Goal: Check status: Check status

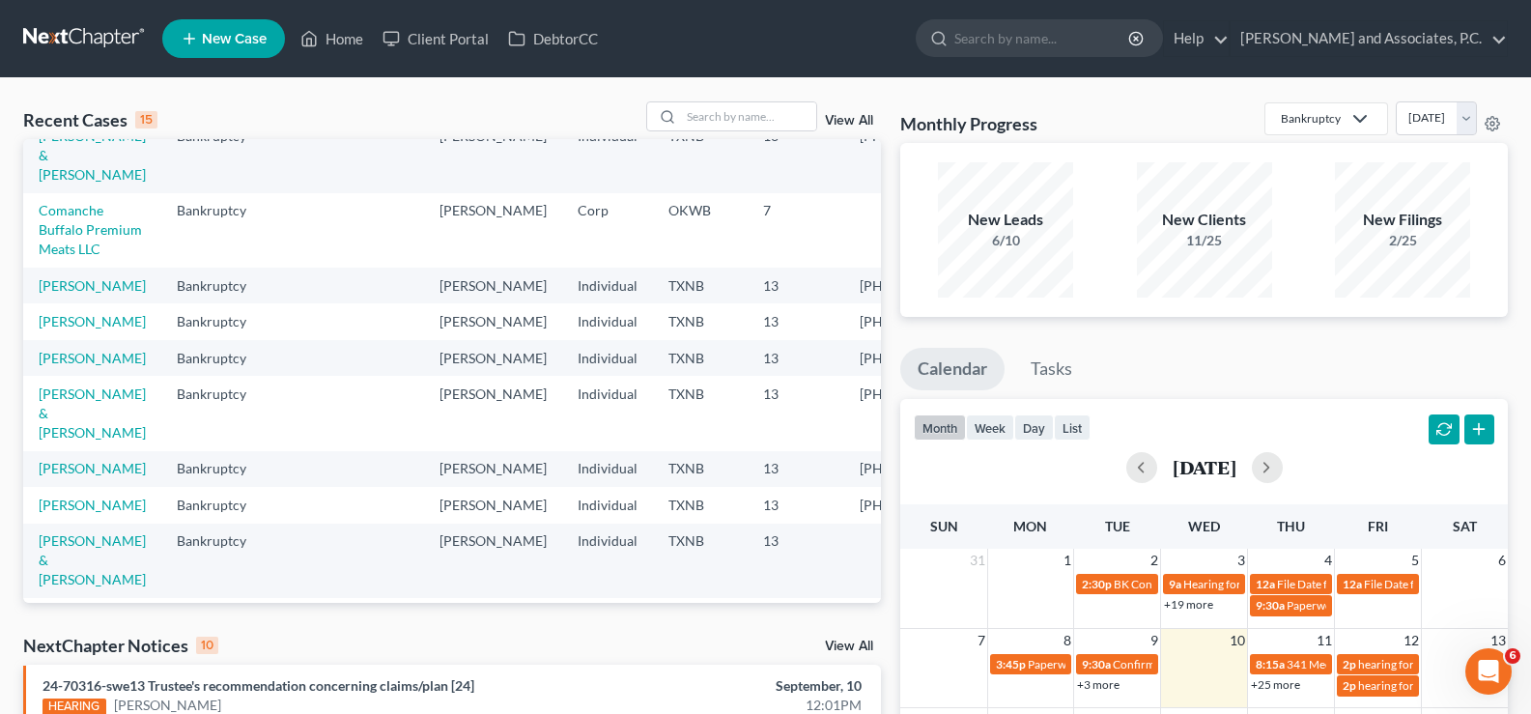
scroll to position [557, 0]
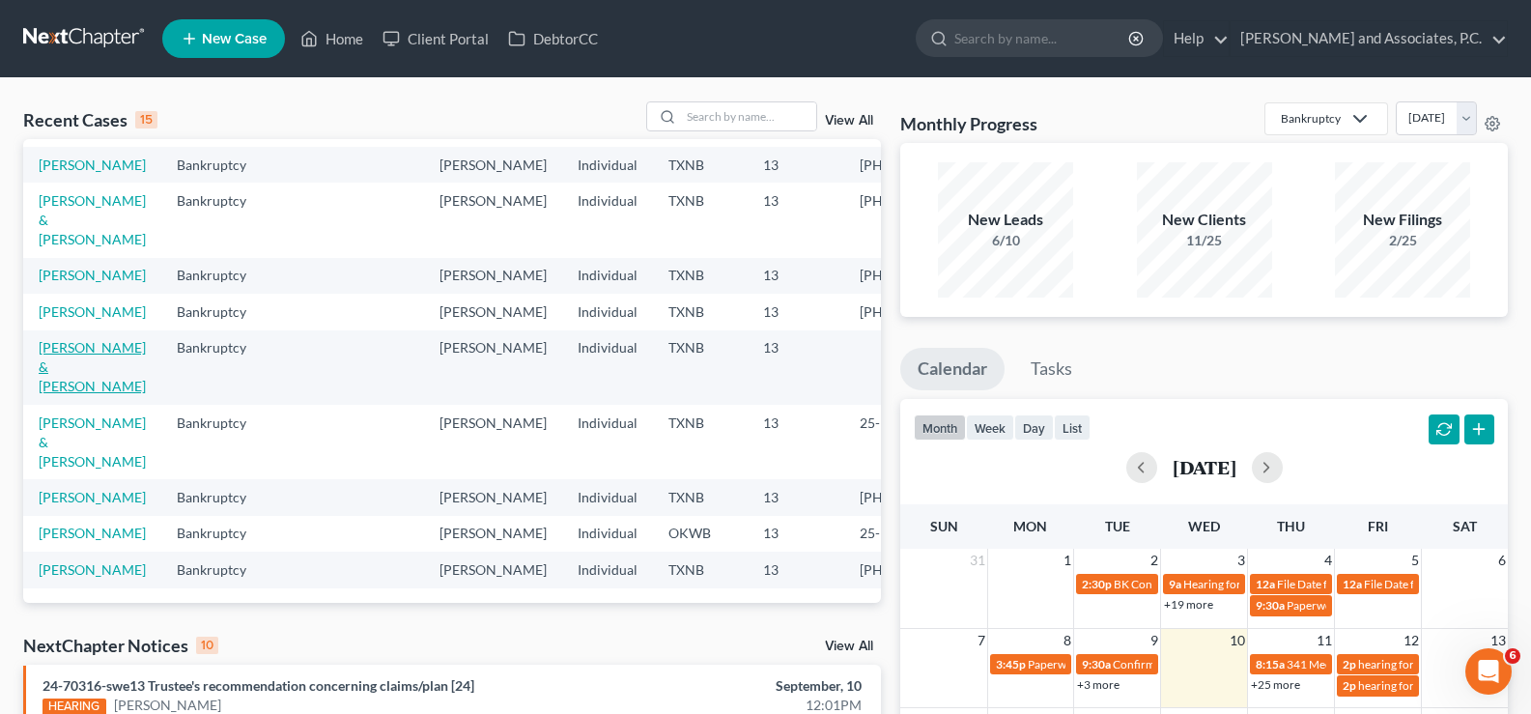
click at [54, 339] on link "[PERSON_NAME] & [PERSON_NAME]" at bounding box center [92, 366] width 107 height 55
select select "7"
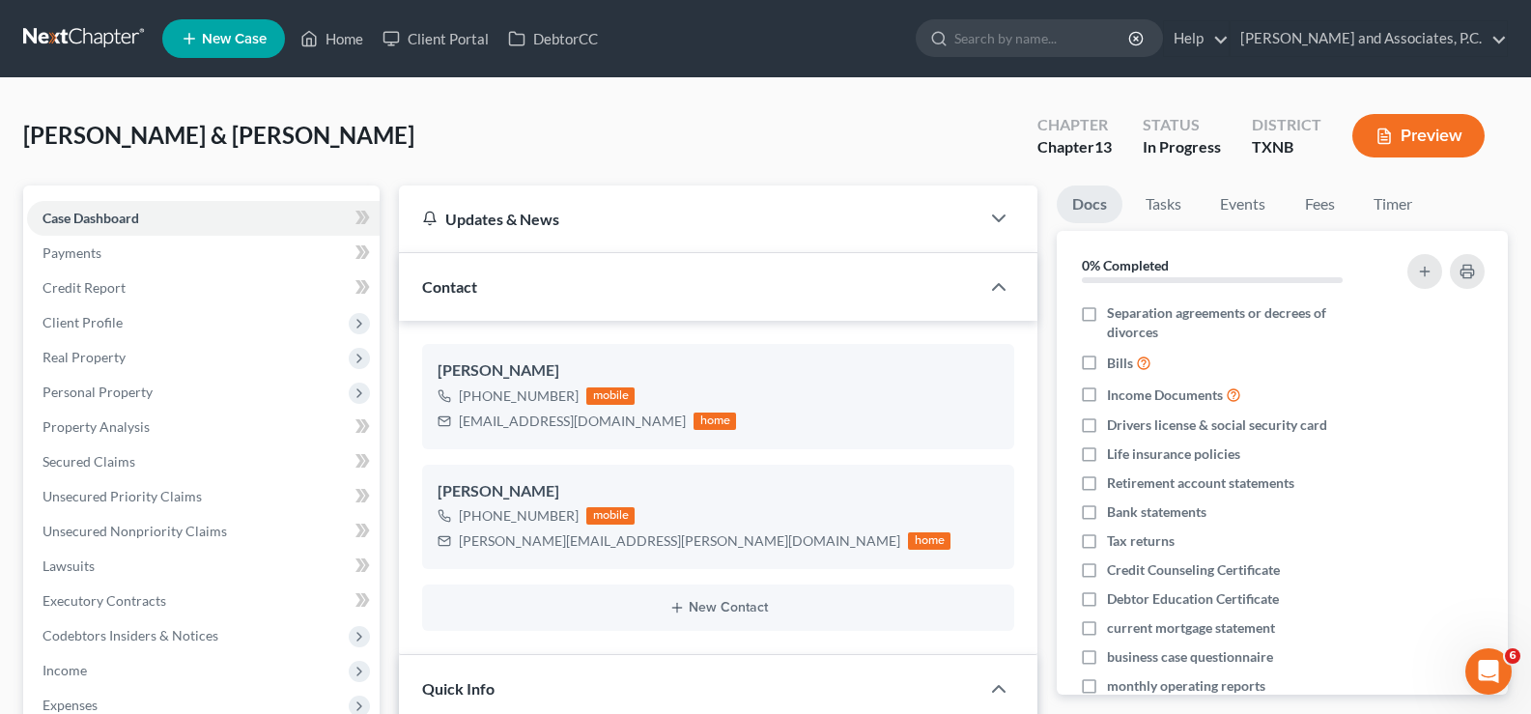
scroll to position [3357, 0]
click at [311, 36] on icon at bounding box center [308, 38] width 17 height 23
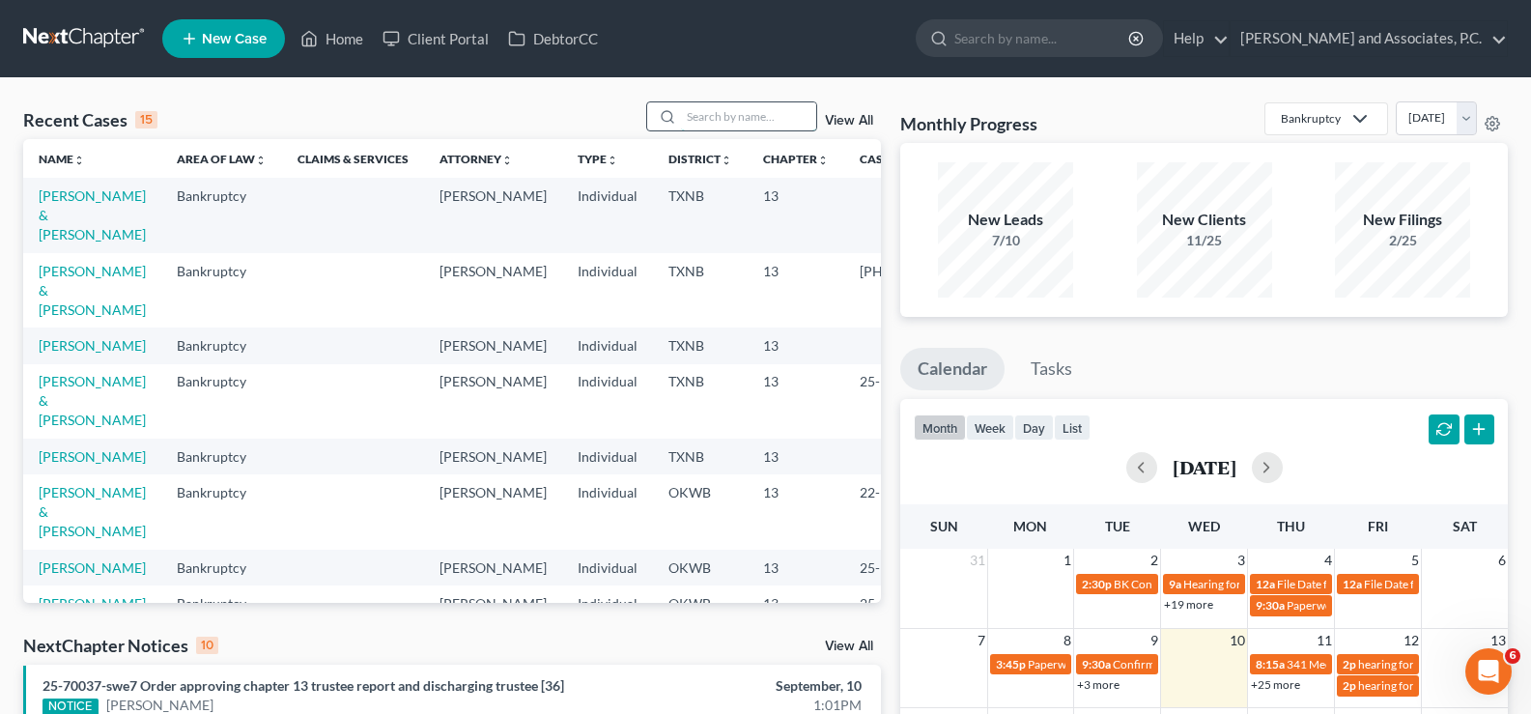
click at [700, 115] on input "search" at bounding box center [748, 116] width 135 height 28
type input "graves"
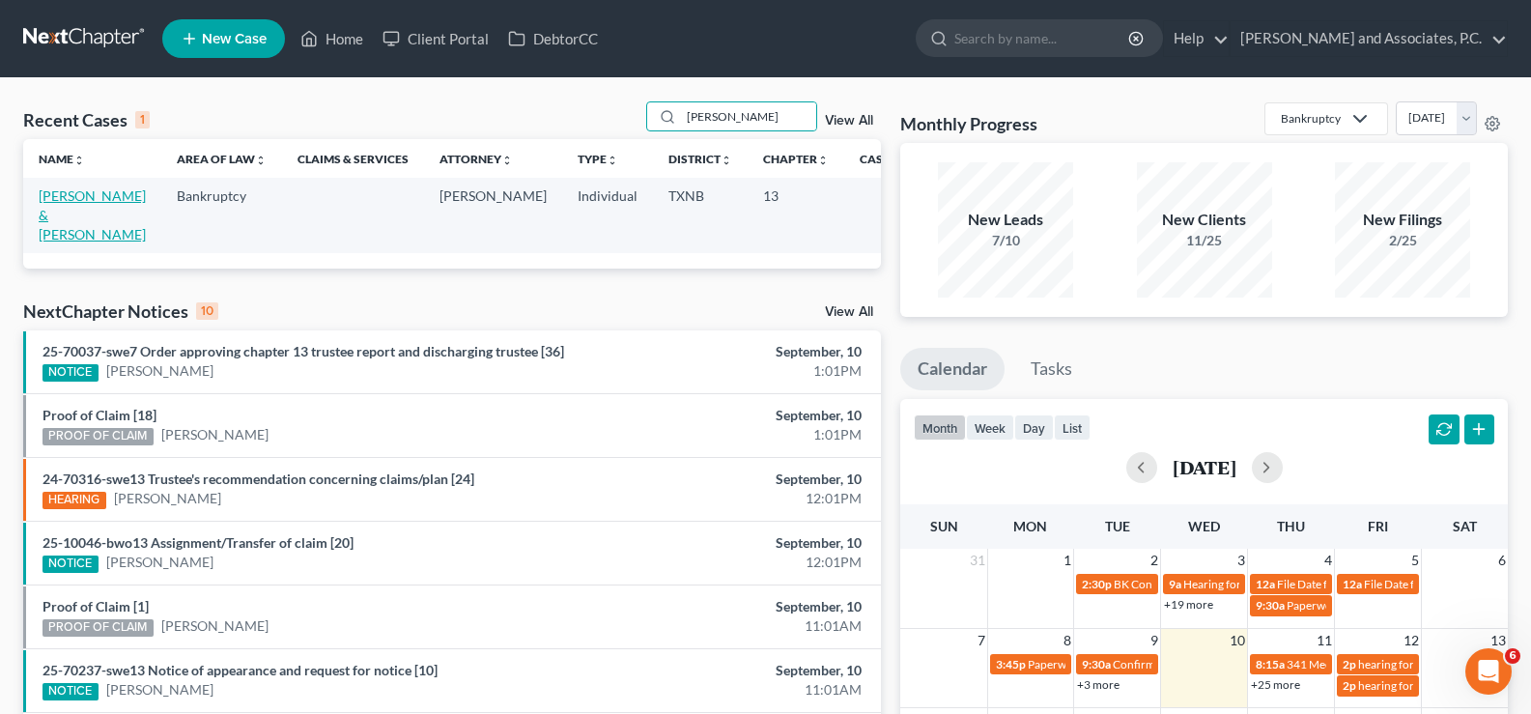
click at [69, 209] on link "Graves, Joshua & Dawn" at bounding box center [92, 214] width 107 height 55
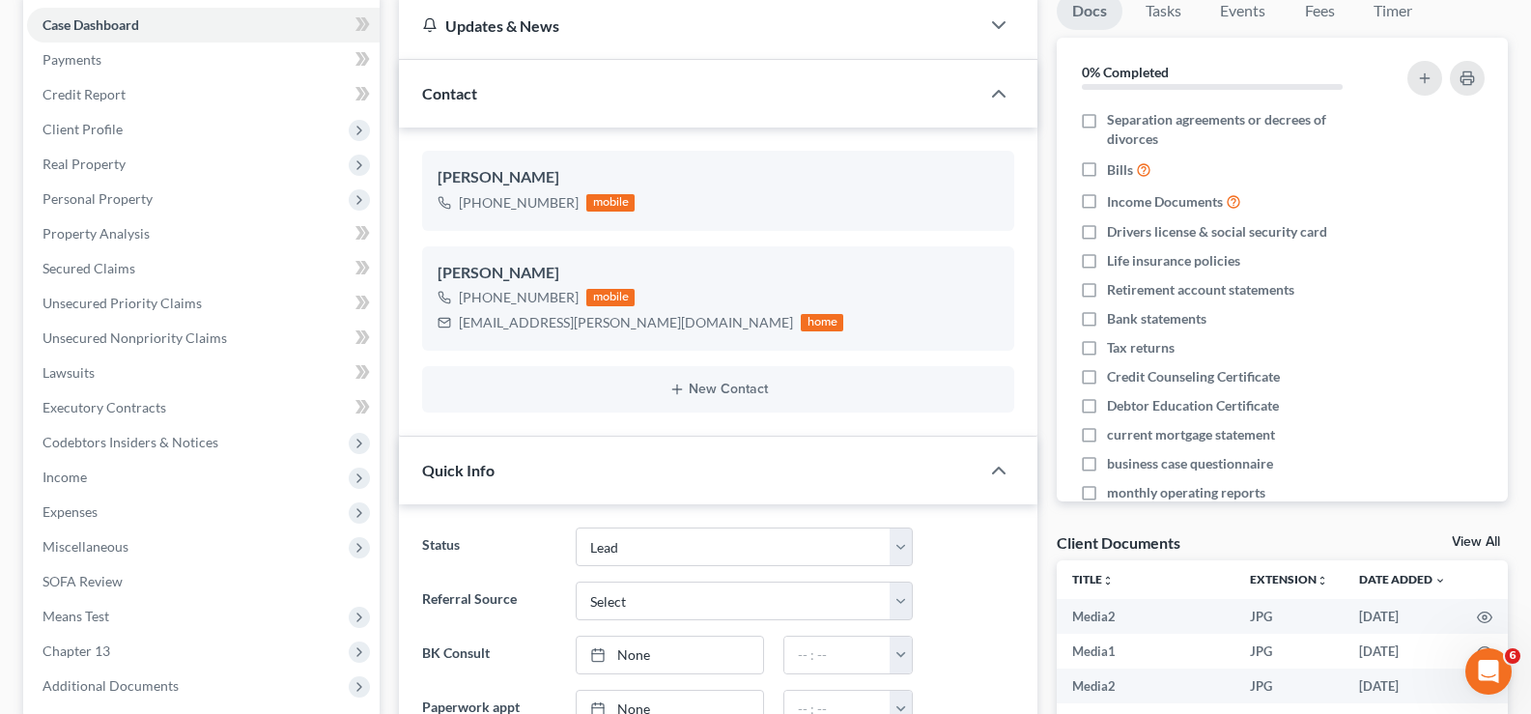
scroll to position [386, 0]
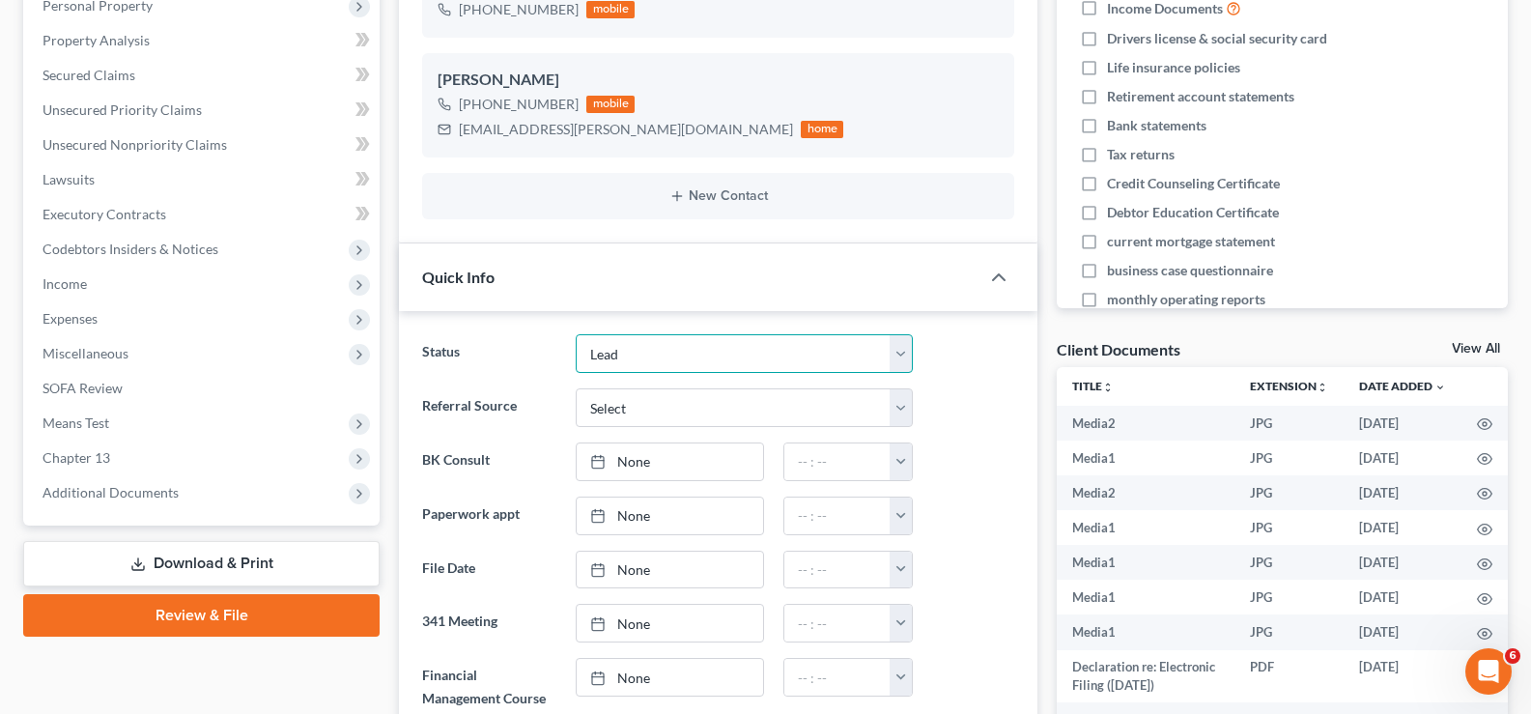
drag, startPoint x: 906, startPoint y: 362, endPoint x: 868, endPoint y: 368, distance: 38.1
click at [906, 362] on select "Closed without Discharge Complete Converted to 7 Discharged Dismissed Filed Fin…" at bounding box center [744, 353] width 337 height 39
select select "7"
click at [576, 334] on select "Closed without Discharge Complete Converted to 7 Discharged Dismissed Filed Fin…" at bounding box center [744, 353] width 337 height 39
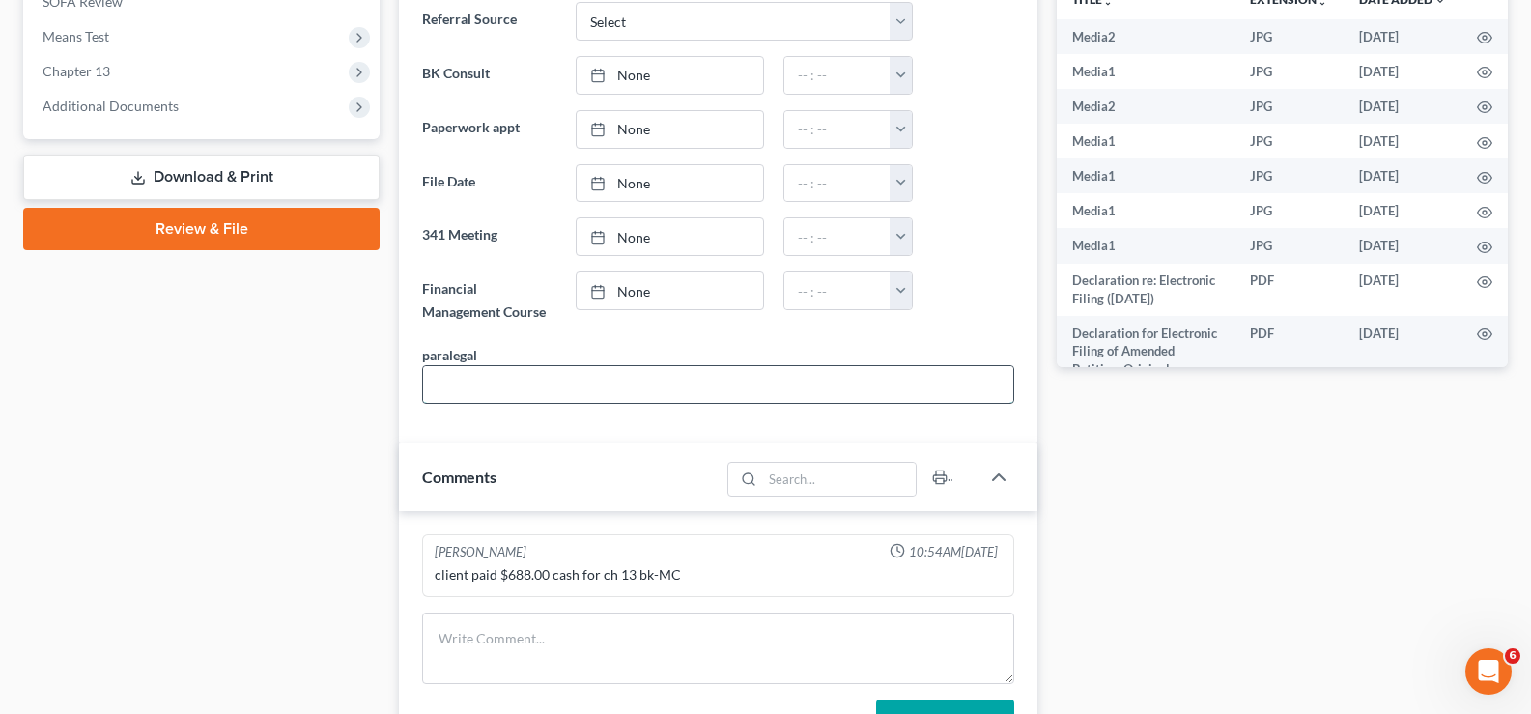
click at [583, 392] on input "text" at bounding box center [718, 384] width 590 height 37
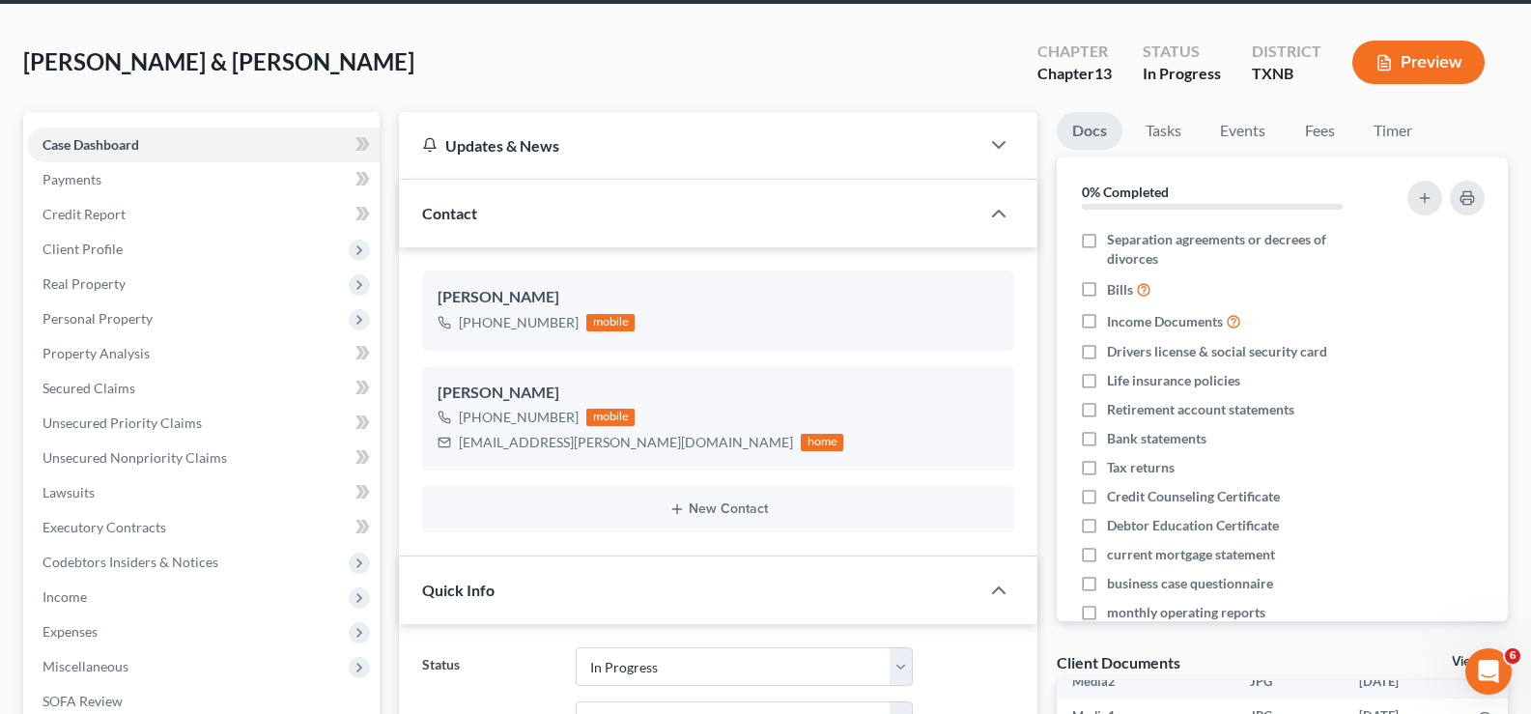
scroll to position [0, 0]
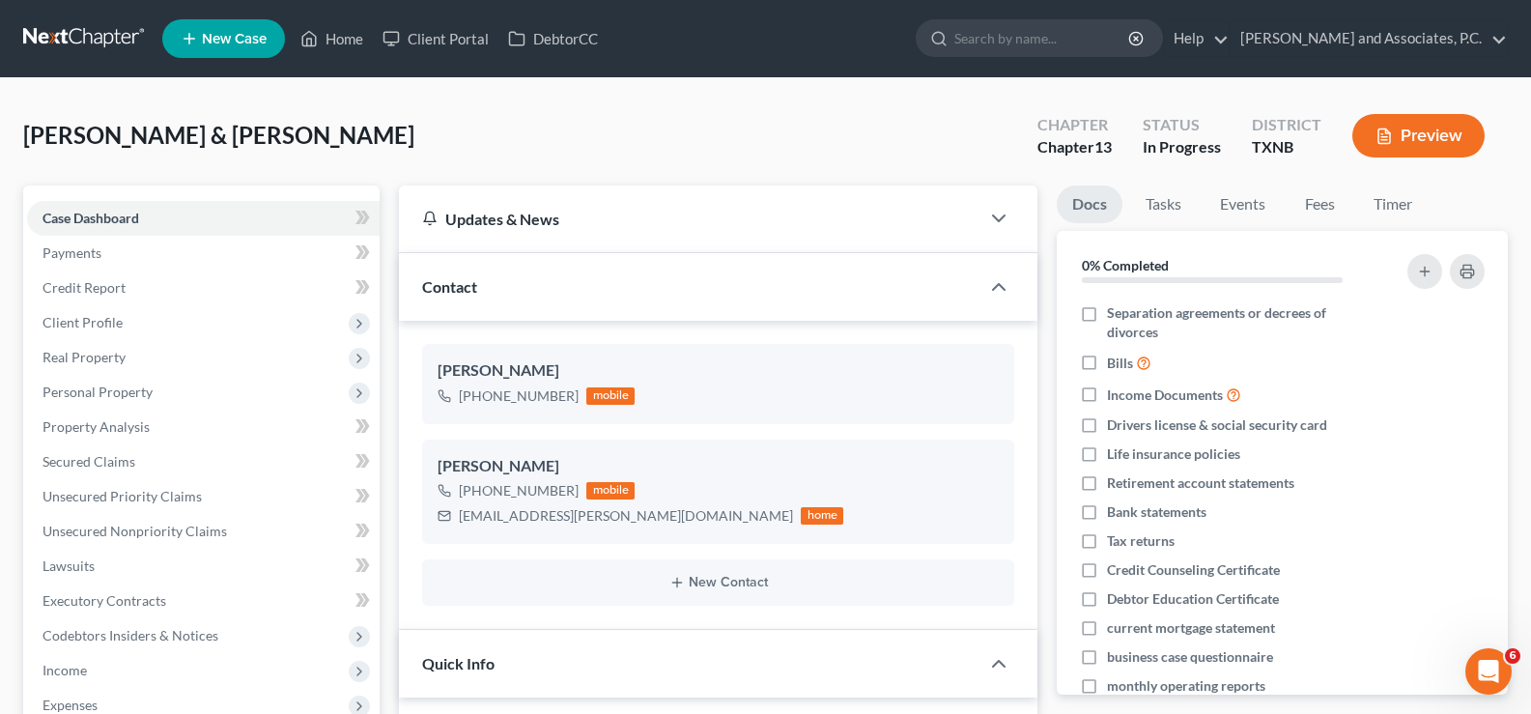
type input "Misty Barr"
